Goal: Complete application form: Complete application form

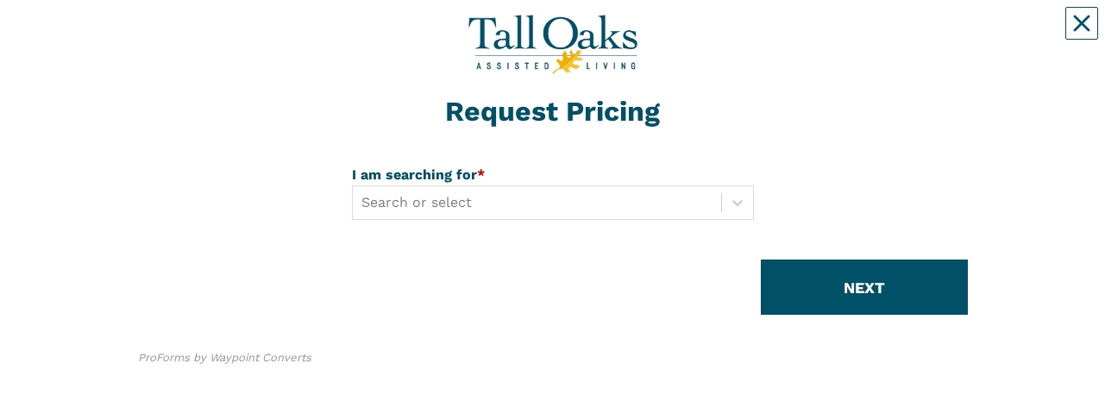
scroll to position [50, 0]
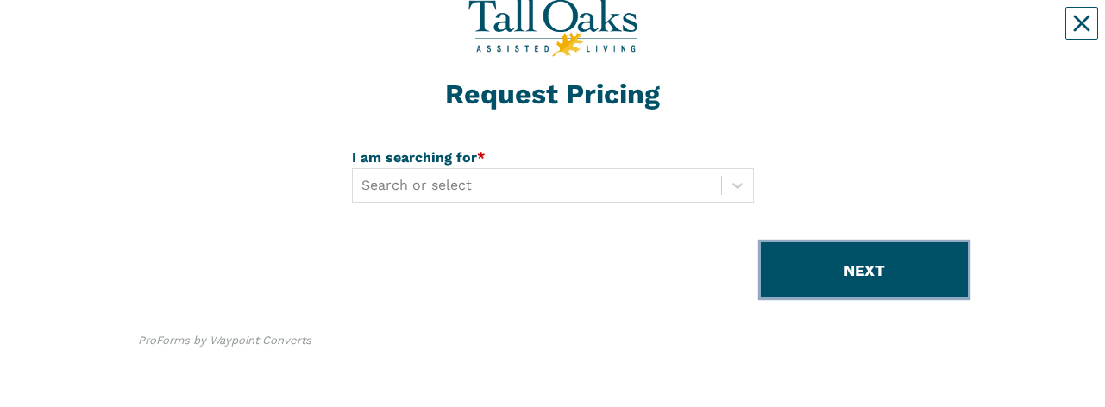
click at [844, 34] on button "NEXT" at bounding box center [864, 269] width 207 height 55
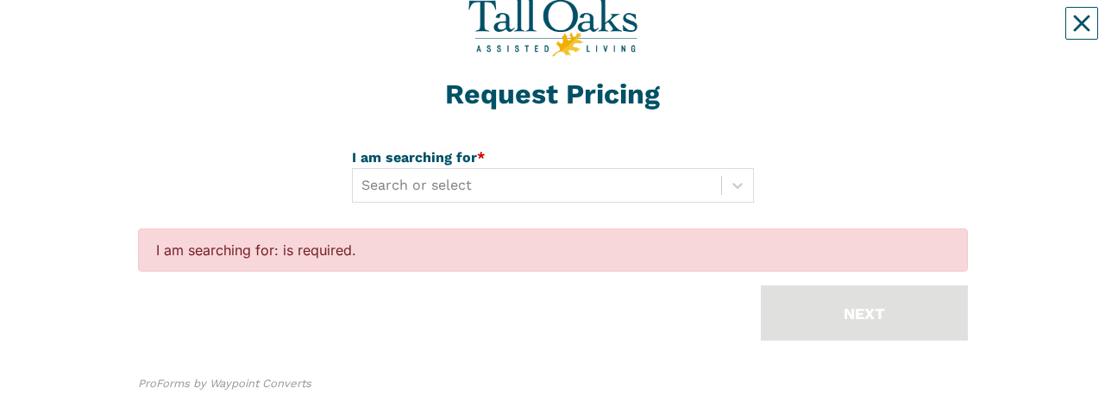
click at [841, 34] on div "Request Pricing I am searching for * Search or select I am searching for: is re…" at bounding box center [553, 200] width 830 height 466
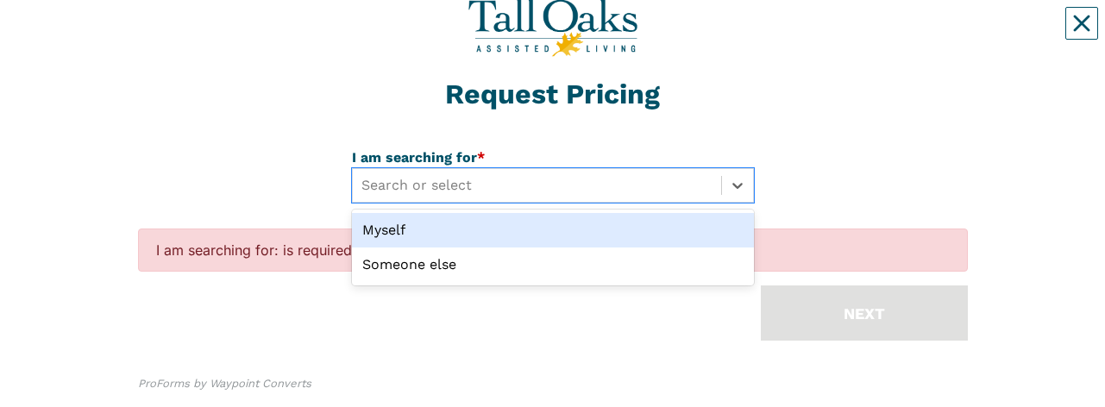
click at [440, 34] on div at bounding box center [537, 185] width 351 height 24
click at [391, 34] on div "Myself" at bounding box center [553, 230] width 402 height 35
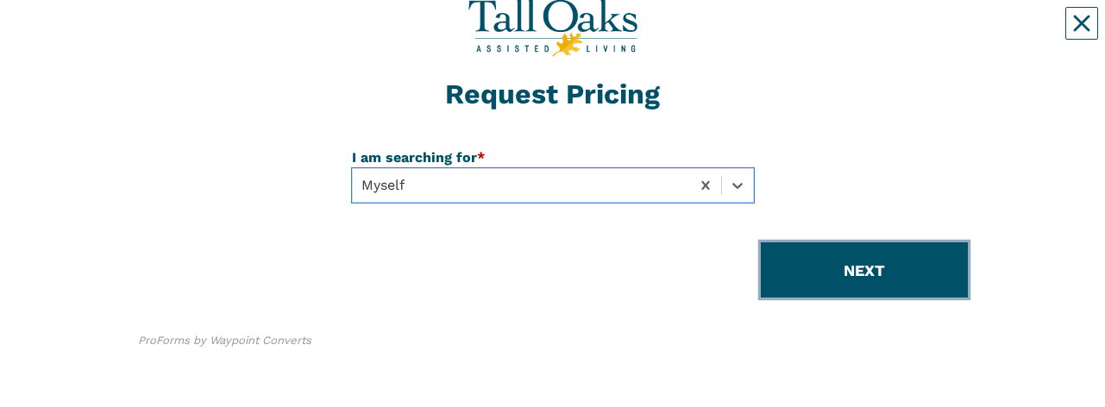
click at [847, 34] on button "NEXT" at bounding box center [864, 269] width 207 height 55
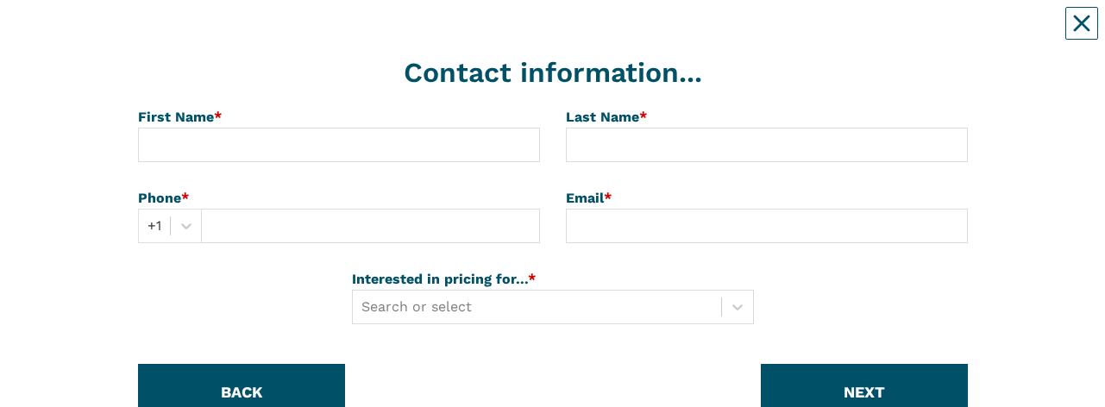
scroll to position [221, 0]
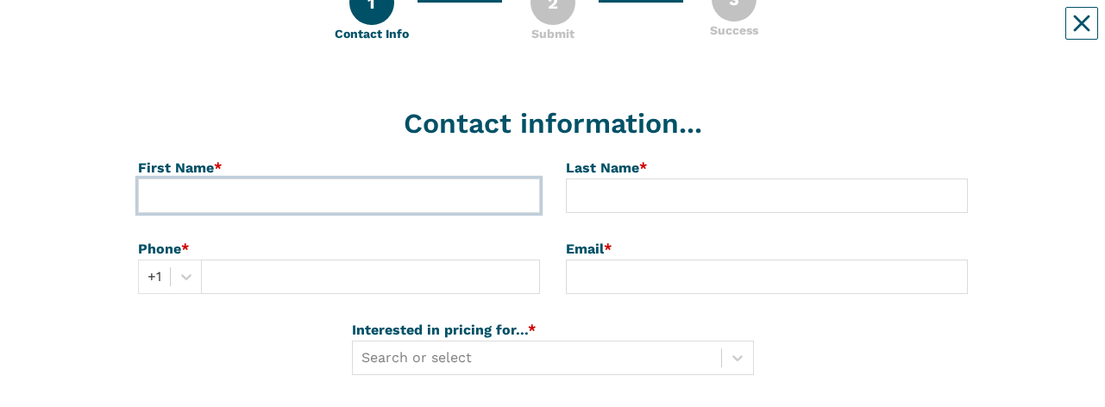
click at [164, 34] on input at bounding box center [339, 196] width 402 height 35
type input "[PERSON_NAME]"
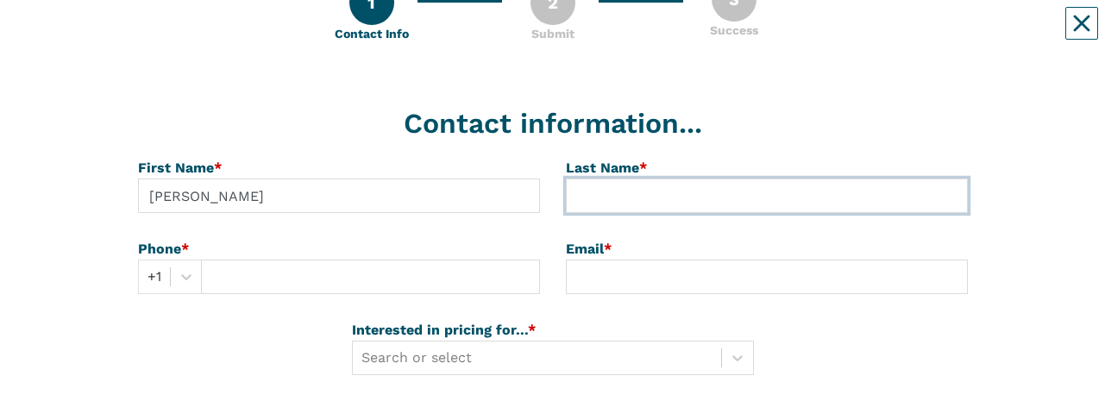
type input "Chaudet"
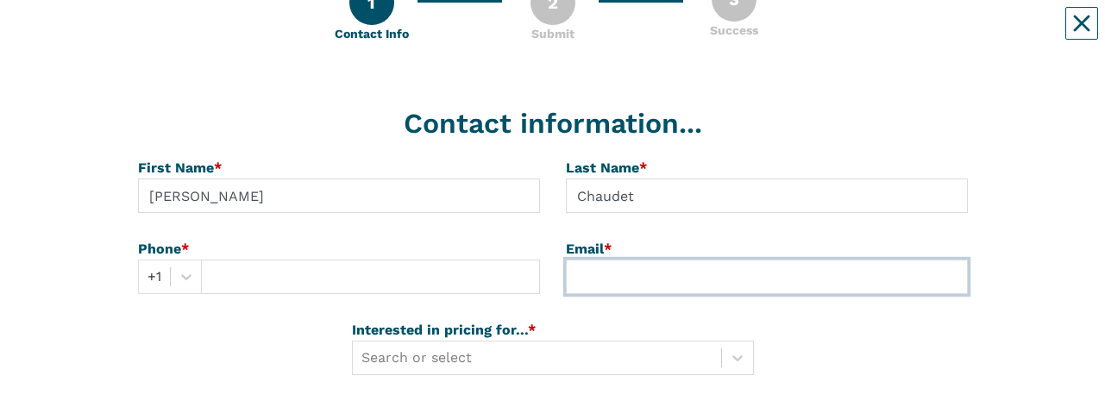
type input "[EMAIL_ADDRESS][DOMAIN_NAME]"
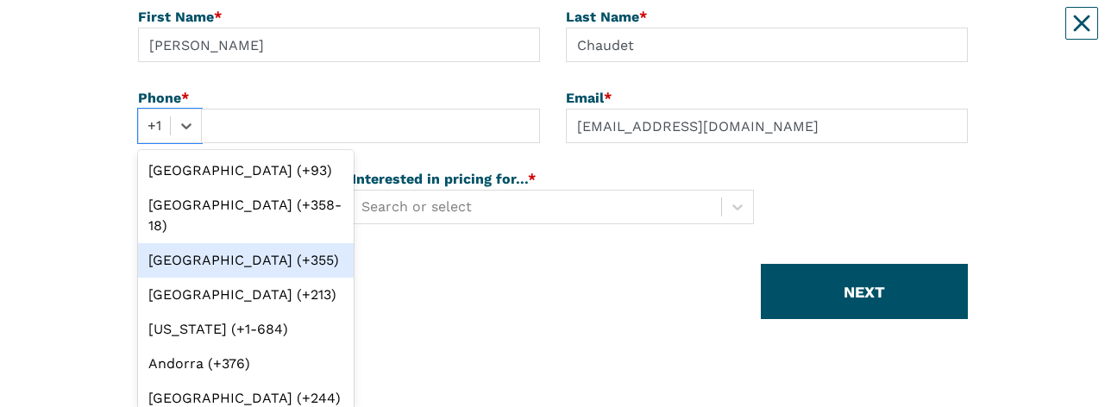
click at [161, 34] on div "option [GEOGRAPHIC_DATA] (+355) focused, 3 of 245. 245 results available. Use U…" at bounding box center [170, 126] width 64 height 35
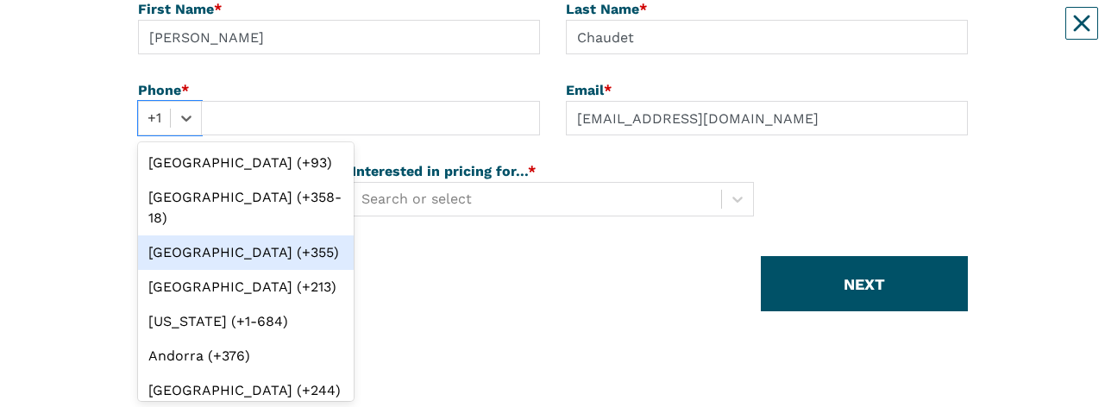
scroll to position [381, 0]
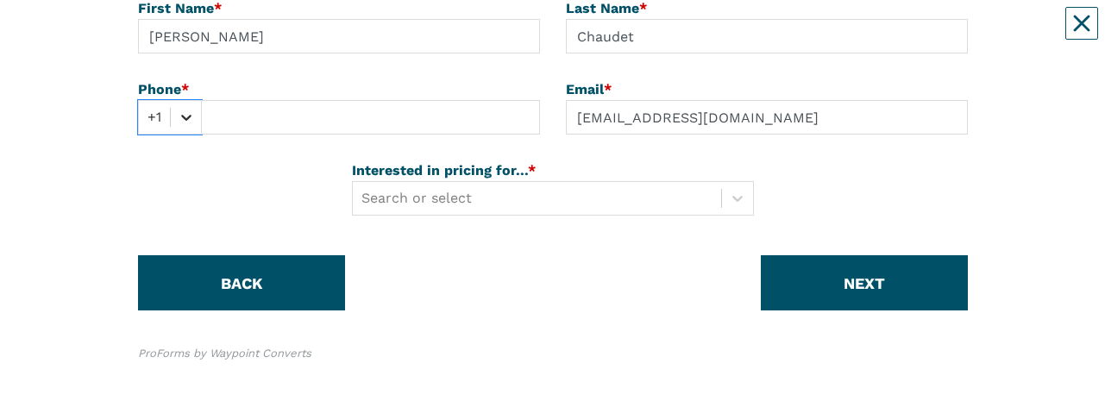
click at [184, 34] on icon at bounding box center [186, 117] width 17 height 17
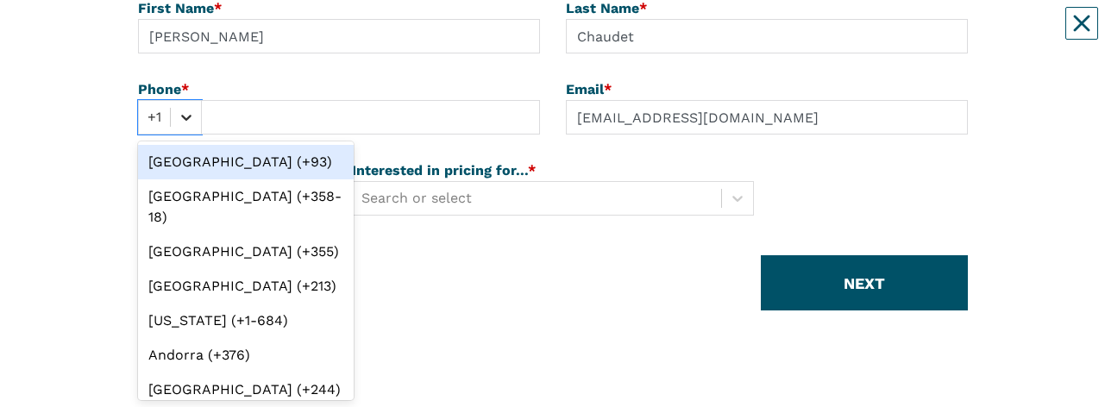
click at [186, 34] on icon at bounding box center [186, 117] width 17 height 17
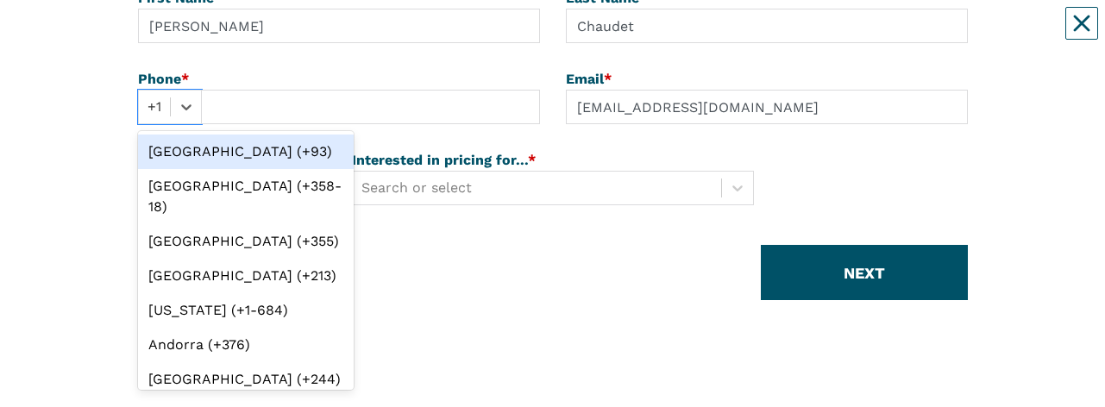
scroll to position [394, 0]
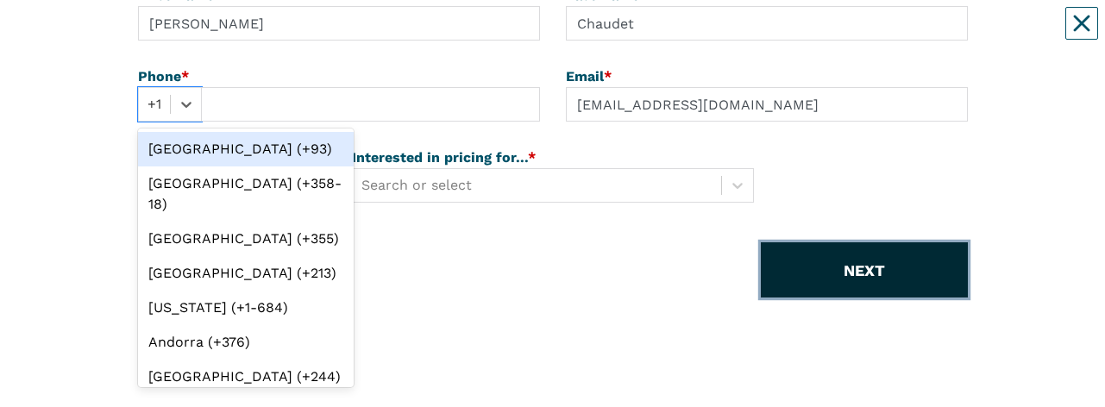
drag, startPoint x: 830, startPoint y: 280, endPoint x: 822, endPoint y: 279, distance: 8.8
click at [822, 34] on button "NEXT" at bounding box center [864, 269] width 207 height 55
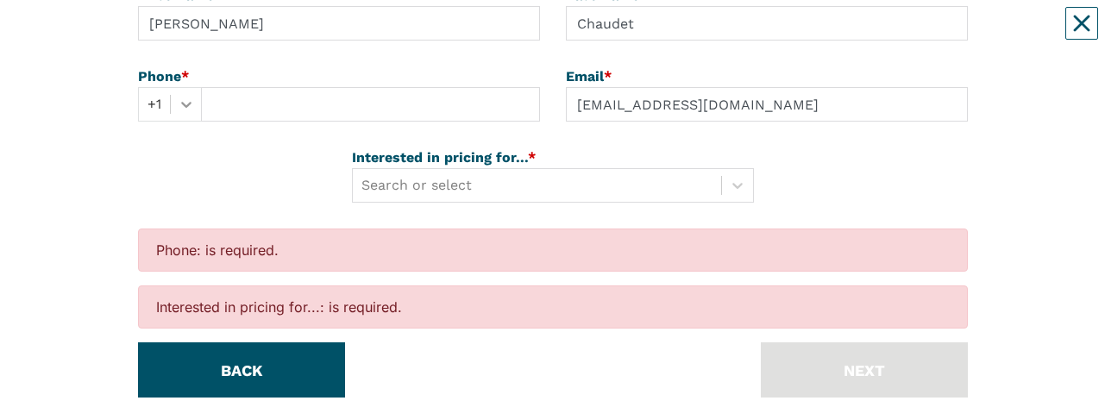
click at [182, 34] on icon at bounding box center [186, 104] width 17 height 17
click at [183, 34] on icon at bounding box center [186, 104] width 17 height 17
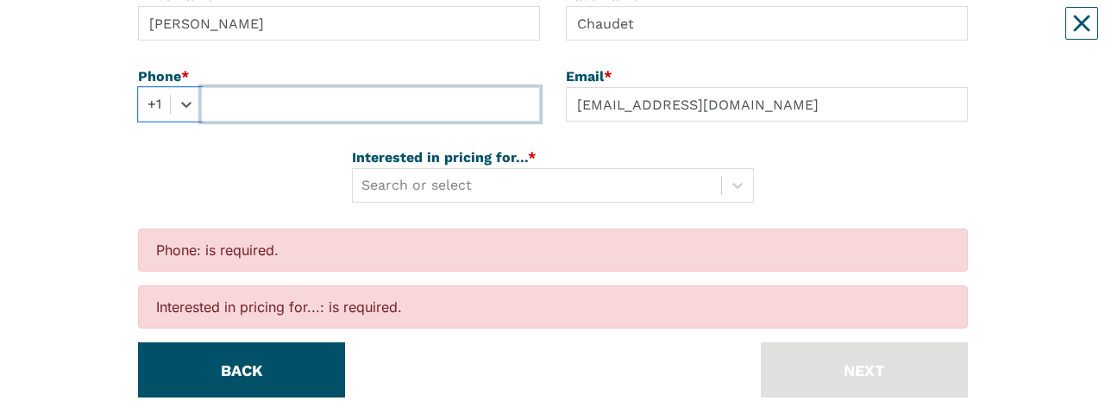
click at [237, 34] on input "text" at bounding box center [370, 104] width 339 height 35
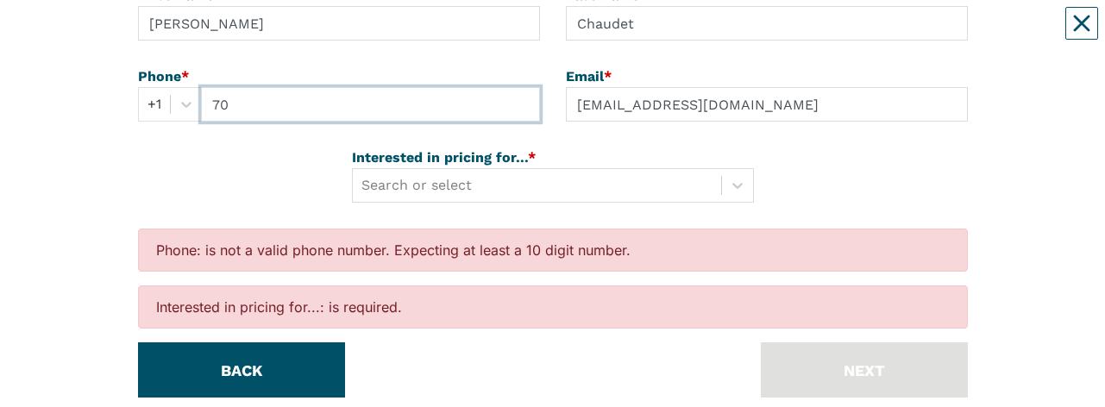
type input "7"
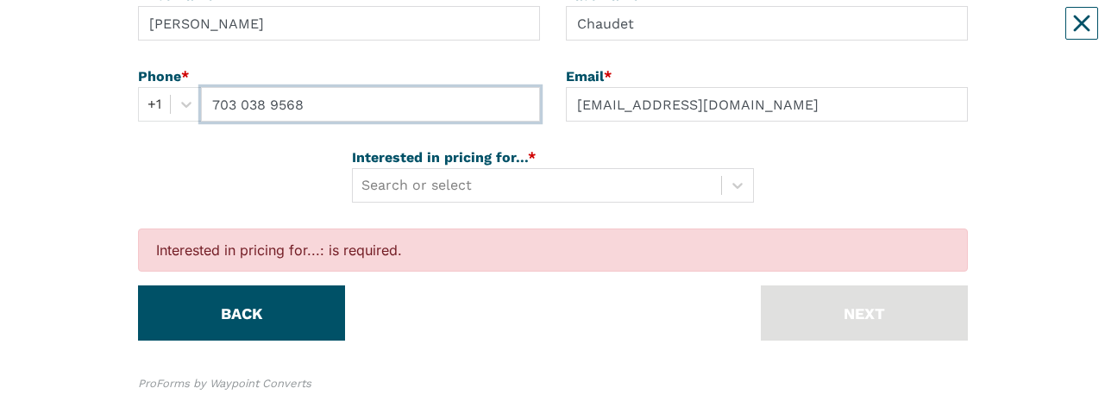
type input "703 038 9568"
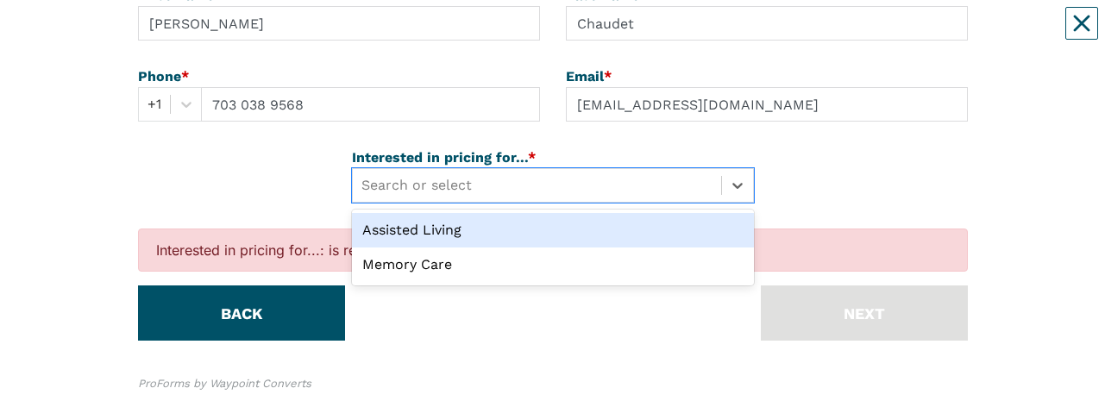
click at [392, 34] on div at bounding box center [537, 185] width 351 height 24
click at [393, 34] on div "Assisted Living" at bounding box center [553, 230] width 402 height 35
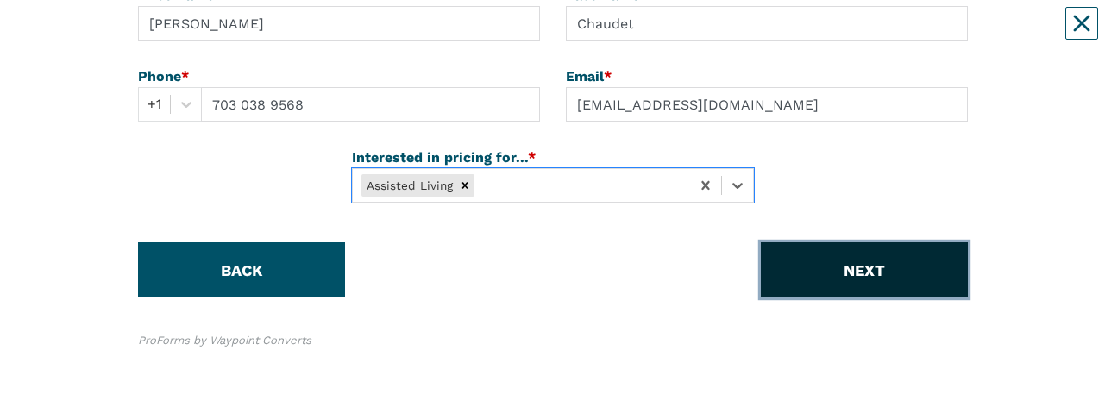
click at [814, 34] on button "NEXT" at bounding box center [864, 269] width 207 height 55
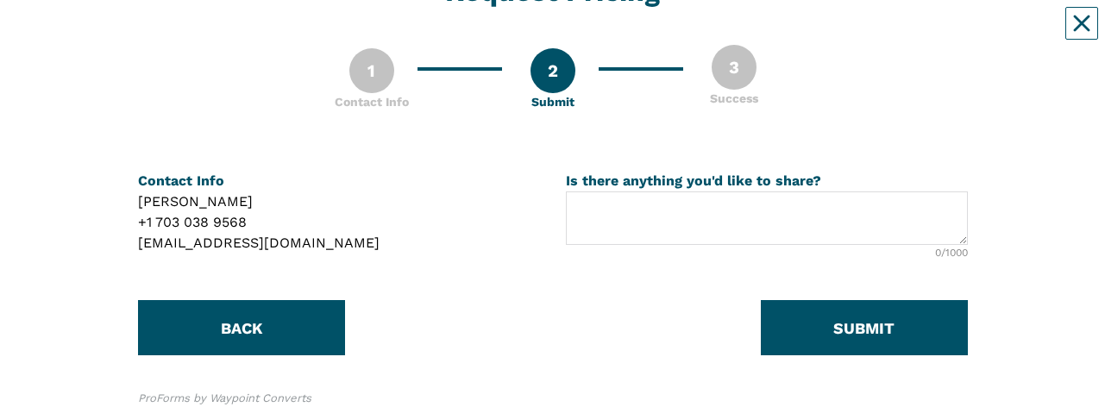
scroll to position [211, 0]
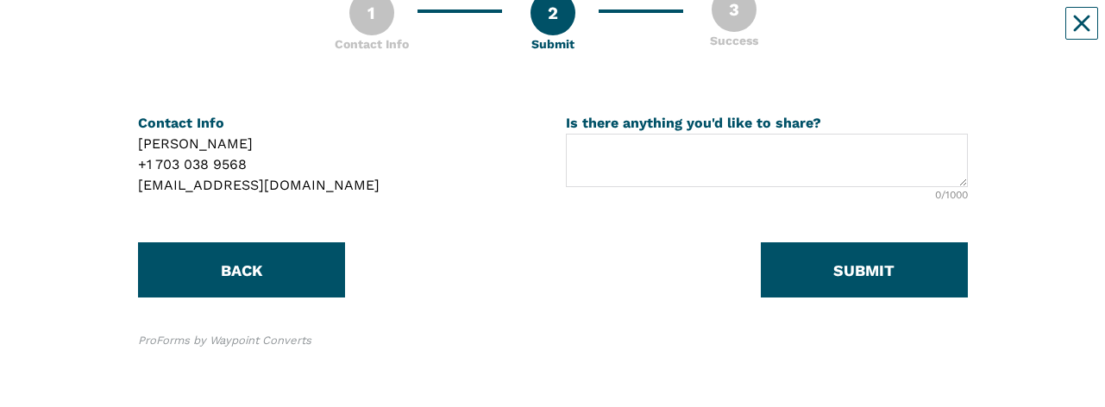
click at [192, 34] on div "+1 703 038 9568" at bounding box center [339, 164] width 402 height 21
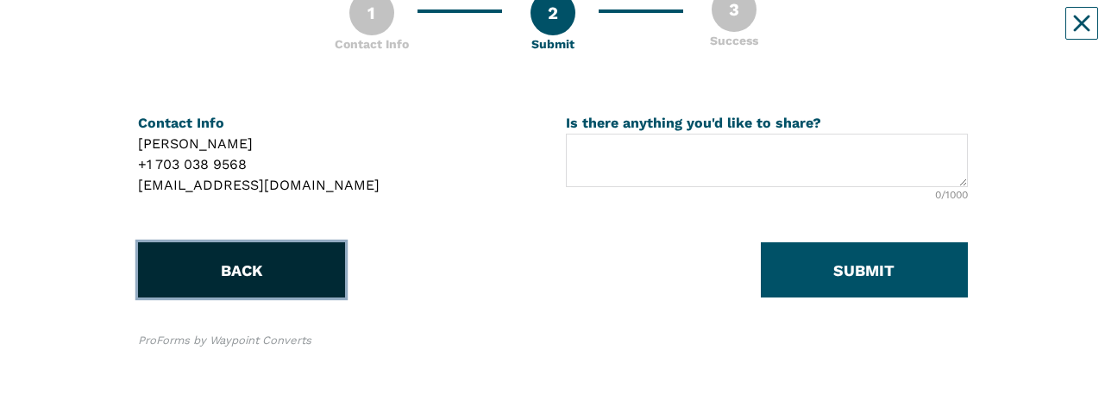
click at [205, 34] on button "BACK" at bounding box center [241, 269] width 207 height 55
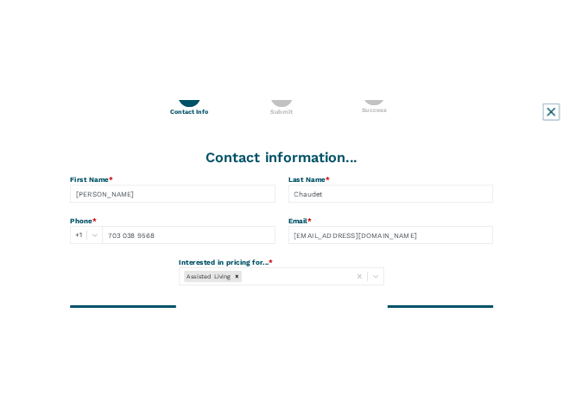
scroll to position [259, 0]
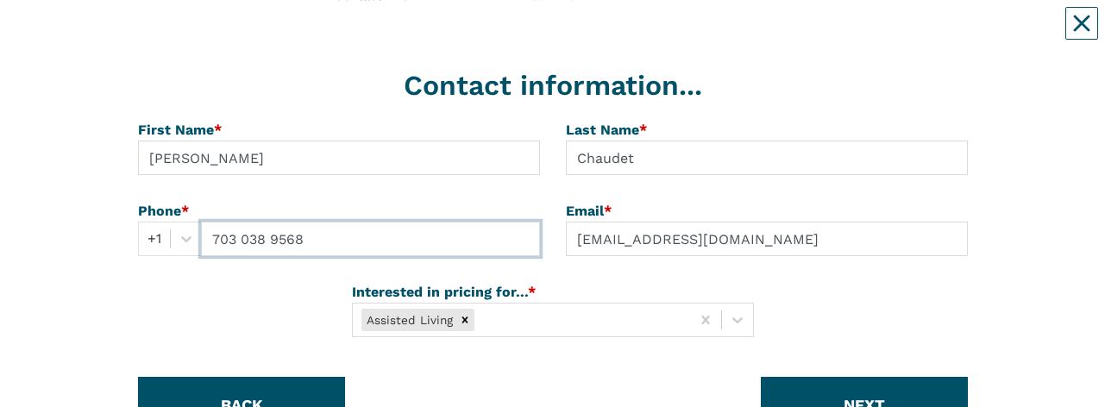
click at [249, 34] on input "703 038 9568" at bounding box center [370, 239] width 339 height 35
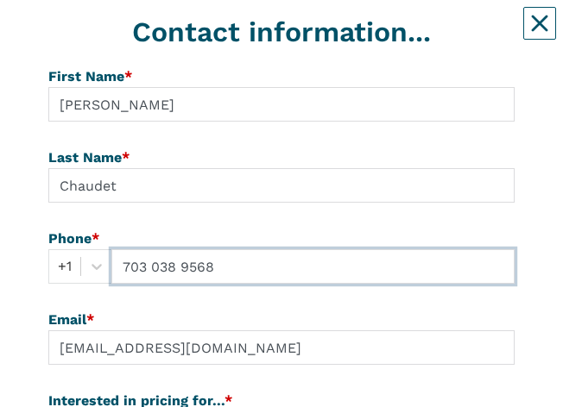
click at [155, 34] on input "703 038 9568" at bounding box center [312, 266] width 403 height 35
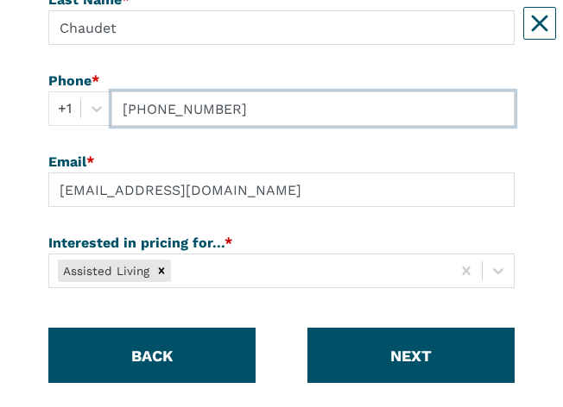
scroll to position [431, 0]
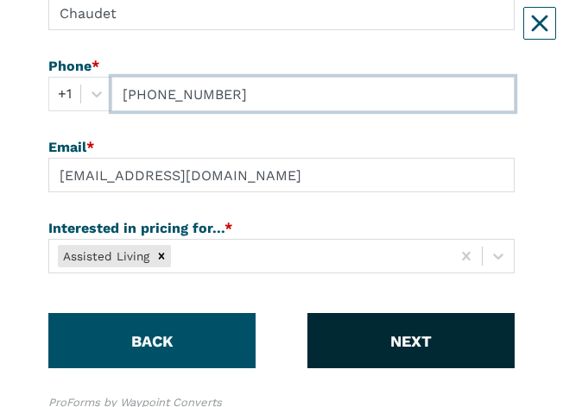
type input "[PHONE_NUMBER]"
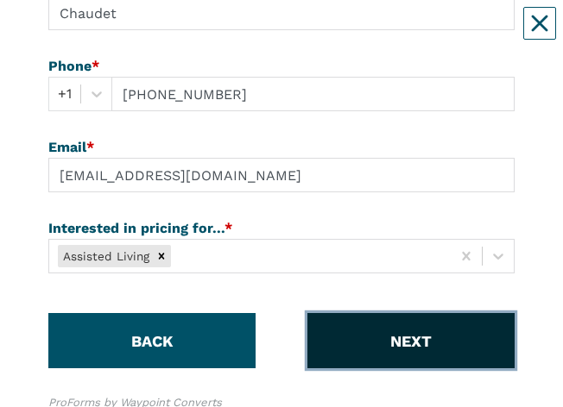
click at [358, 34] on button "NEXT" at bounding box center [410, 340] width 207 height 55
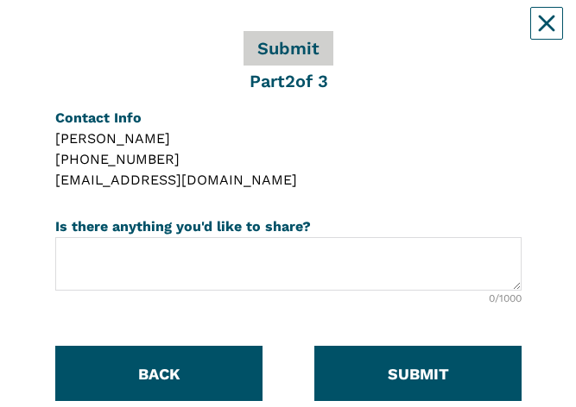
scroll to position [173, 0]
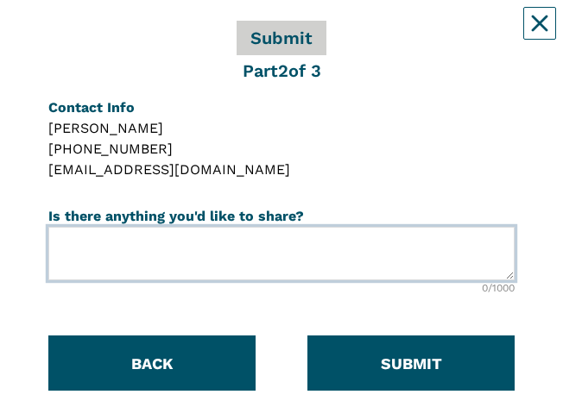
click at [56, 34] on textarea at bounding box center [281, 254] width 466 height 54
type textarea "m"
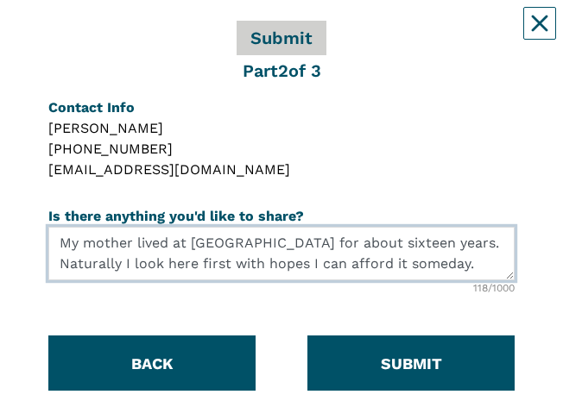
click at [486, 34] on textarea "My mother lived at [GEOGRAPHIC_DATA] for about sixteen years. Naturally I look …" at bounding box center [281, 254] width 466 height 54
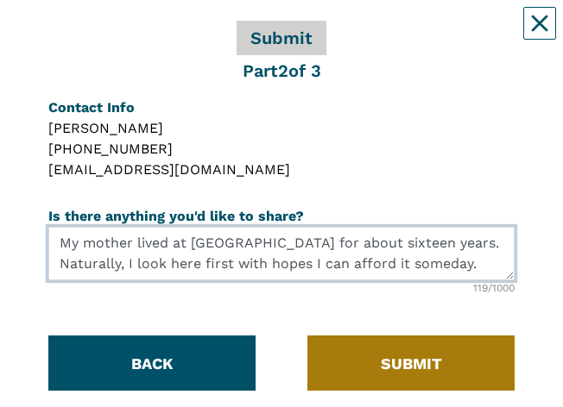
type textarea "My mother lived at [GEOGRAPHIC_DATA] for about sixteen years. Naturally, I look…"
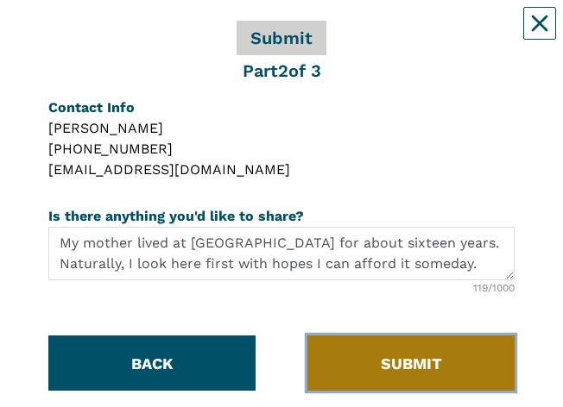
click at [375, 34] on button "SUBMIT" at bounding box center [410, 363] width 207 height 55
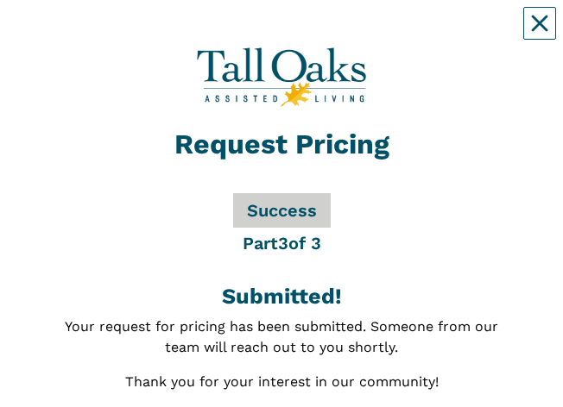
click at [249, 34] on span "Success" at bounding box center [282, 210] width 98 height 35
click at [293, 34] on span "Success" at bounding box center [282, 210] width 98 height 35
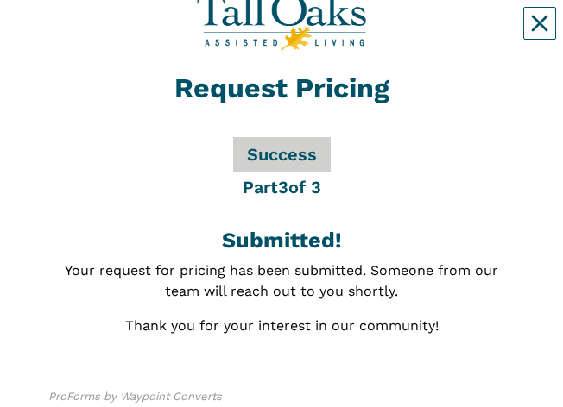
scroll to position [26, 0]
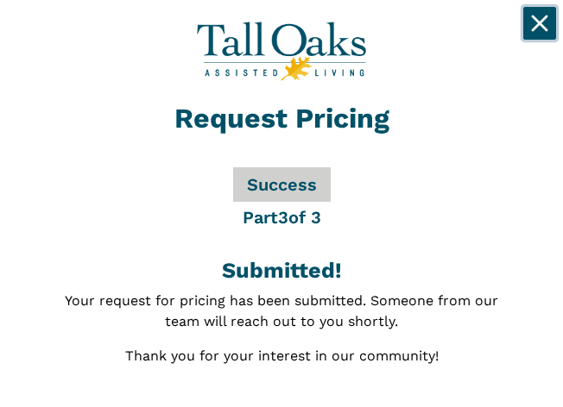
click at [547, 9] on button "Close" at bounding box center [539, 23] width 33 height 33
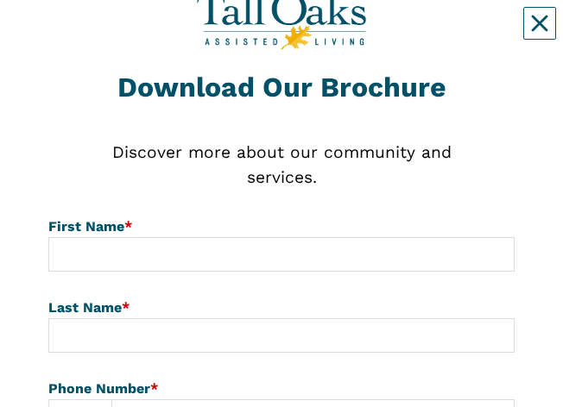
scroll to position [86, 0]
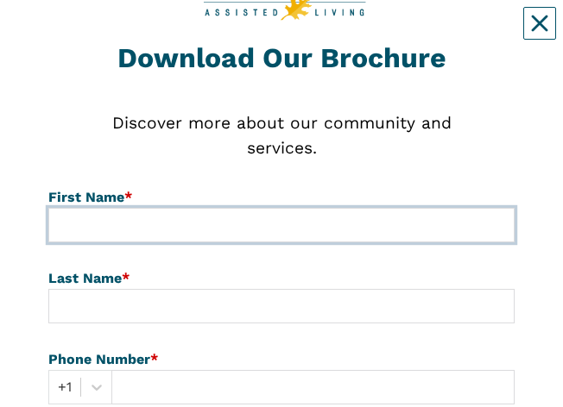
click at [86, 34] on input at bounding box center [281, 225] width 466 height 35
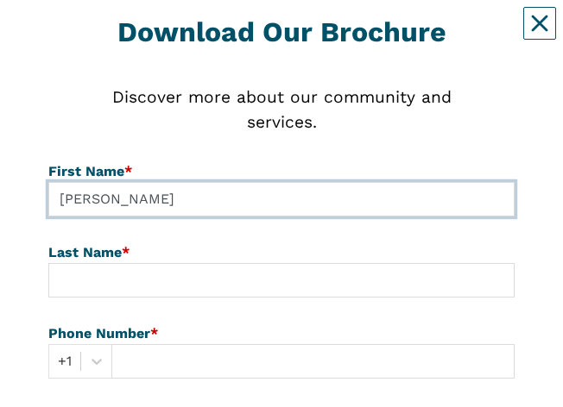
scroll to position [86, 0]
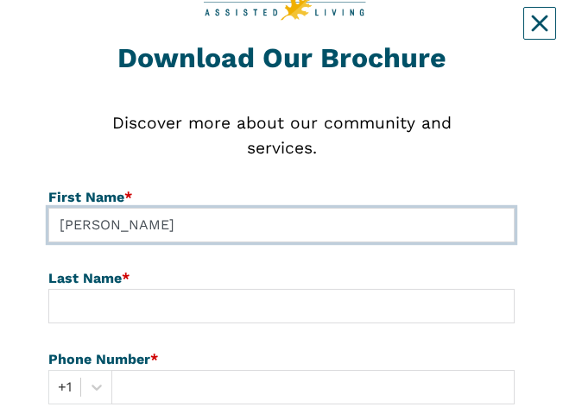
type input "[PERSON_NAME]"
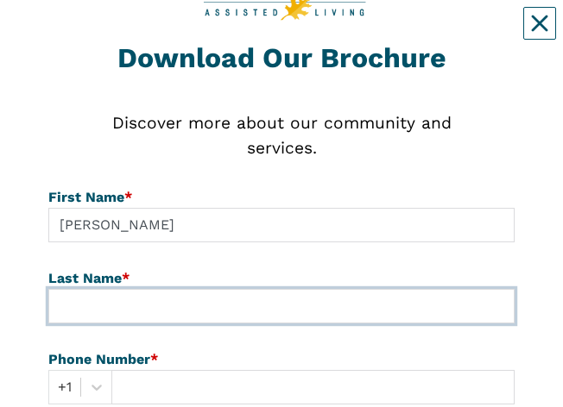
type input "Chaudet"
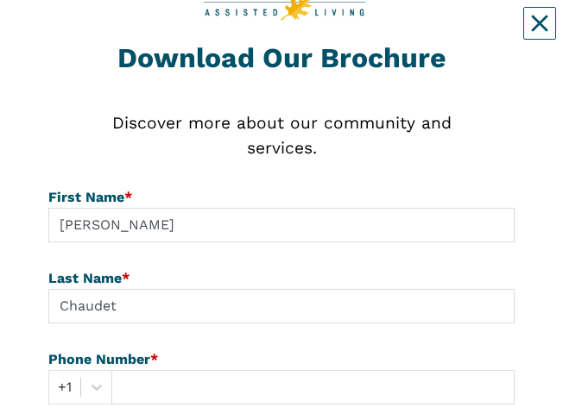
type input "7039389568"
type input "[EMAIL_ADDRESS][DOMAIN_NAME]"
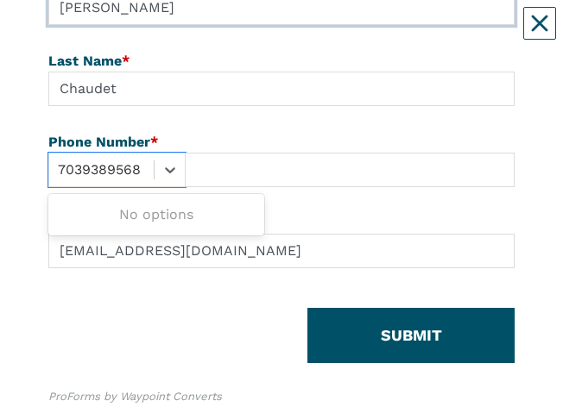
scroll to position [312, 0]
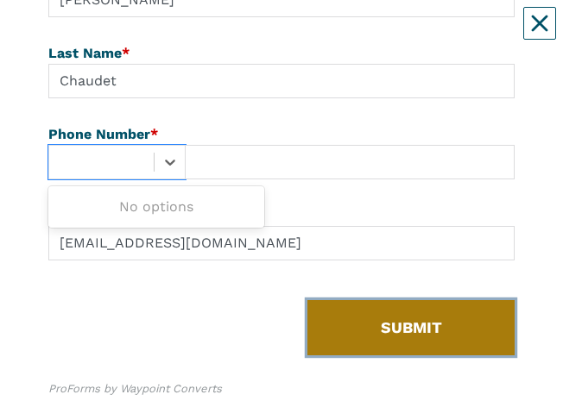
click at [366, 34] on button "SUBMIT" at bounding box center [410, 327] width 207 height 55
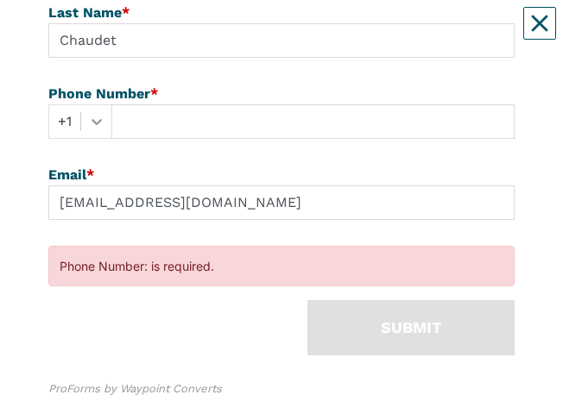
click at [103, 34] on div "+1" at bounding box center [80, 121] width 64 height 35
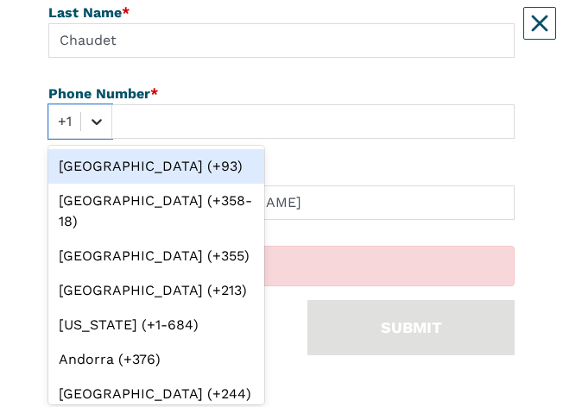
scroll to position [356, 0]
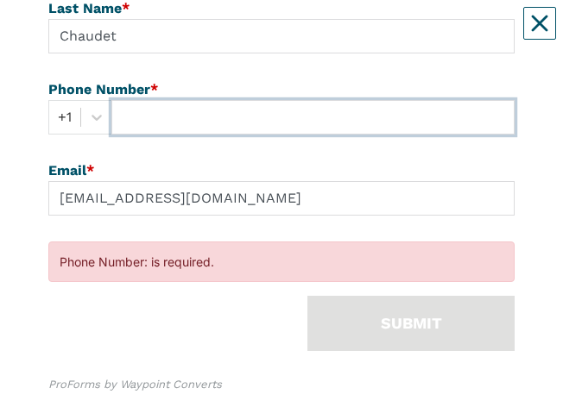
click at [181, 34] on input "text" at bounding box center [312, 117] width 403 height 35
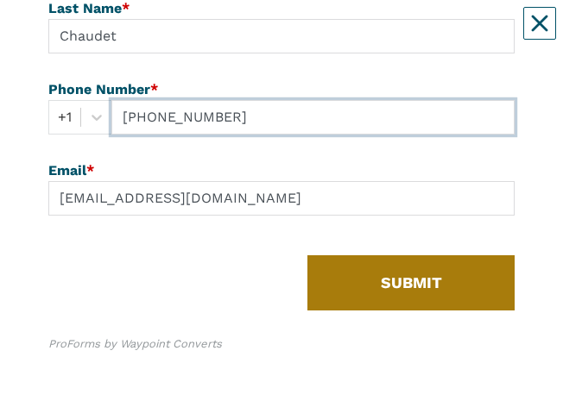
type input "[PHONE_NUMBER]"
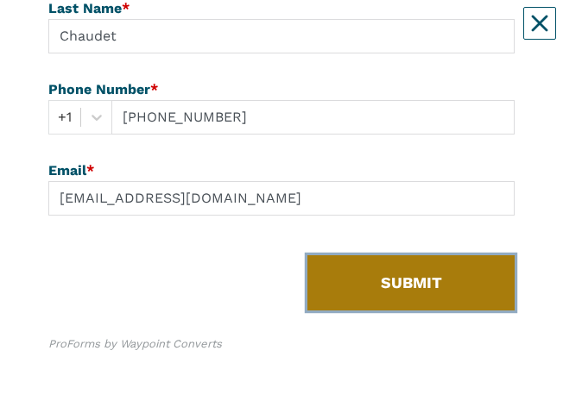
click at [356, 34] on button "SUBMIT" at bounding box center [410, 282] width 207 height 55
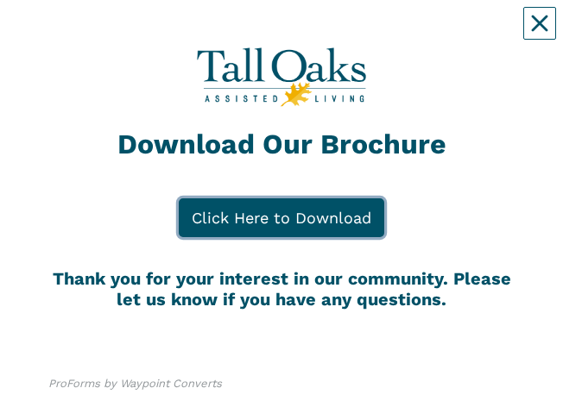
click at [242, 34] on link "Click Here to Download" at bounding box center [281, 217] width 205 height 39
click at [234, 34] on link "Click Here to Download" at bounding box center [281, 217] width 205 height 39
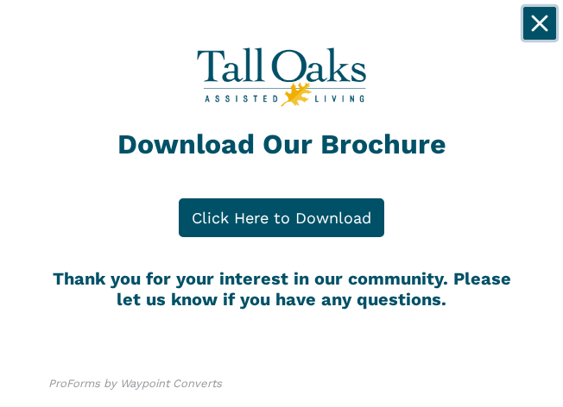
click at [539, 21] on icon "Close" at bounding box center [539, 23] width 17 height 17
